Goal: Find specific page/section: Find specific page/section

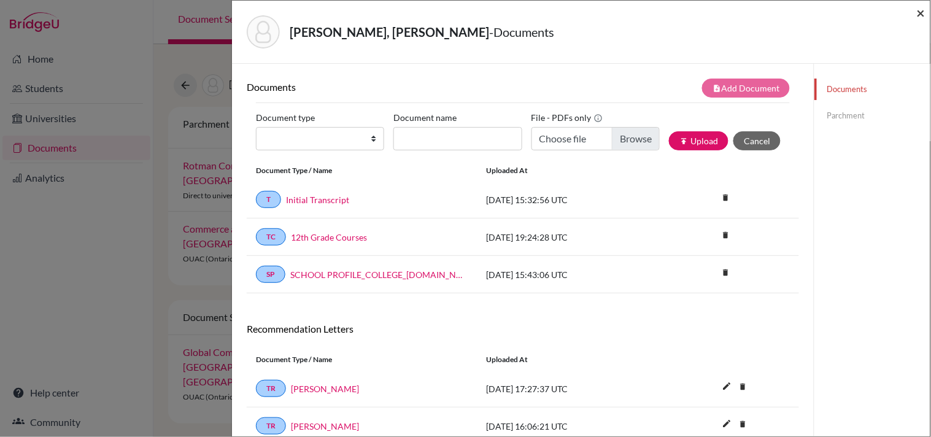
click at [919, 10] on span "×" at bounding box center [921, 13] width 9 height 18
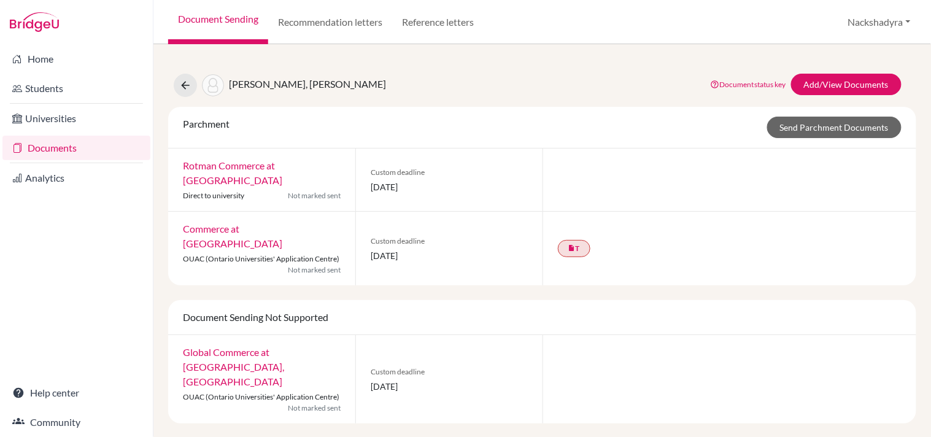
click at [80, 150] on link "Documents" at bounding box center [76, 148] width 148 height 25
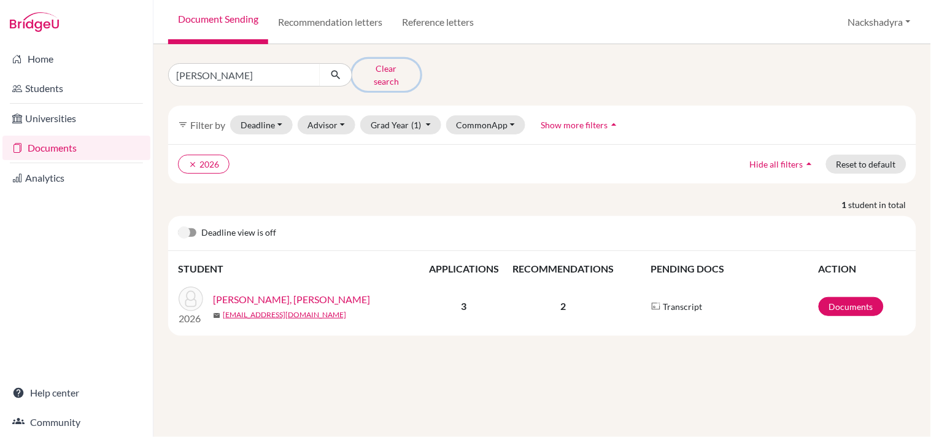
click at [365, 68] on button "Clear search" at bounding box center [386, 75] width 68 height 32
